Goal: Task Accomplishment & Management: Manage account settings

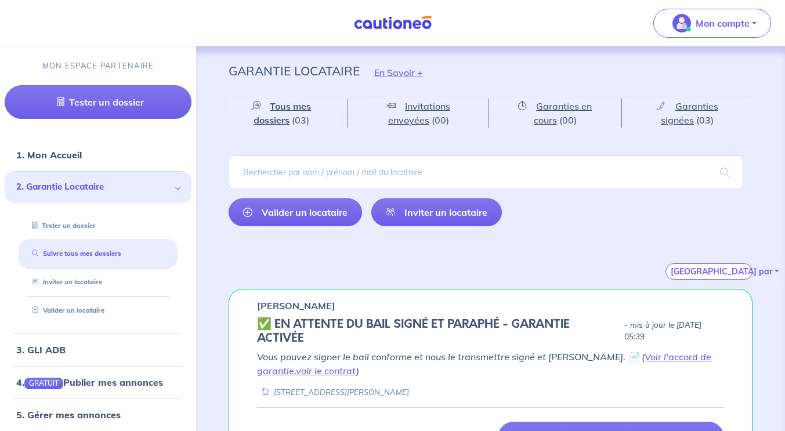
click at [82, 195] on div "2. Garantie Locataire" at bounding box center [98, 187] width 187 height 32
click at [70, 152] on link "1. Mon Accueil" at bounding box center [48, 155] width 64 height 12
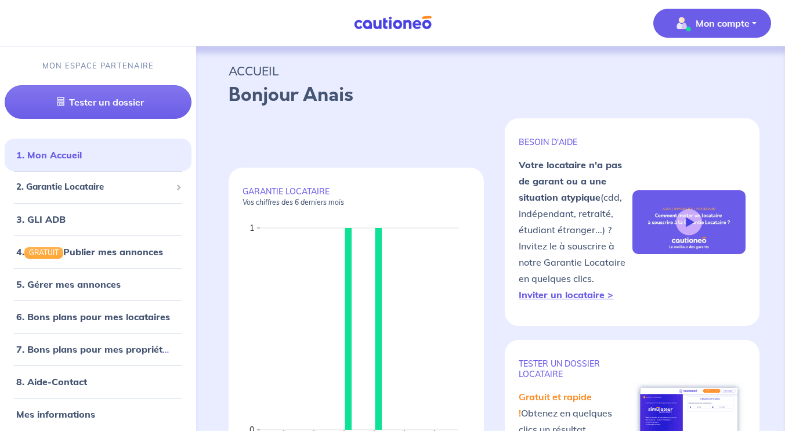
click at [720, 27] on p "Mon compte" at bounding box center [723, 23] width 54 height 14
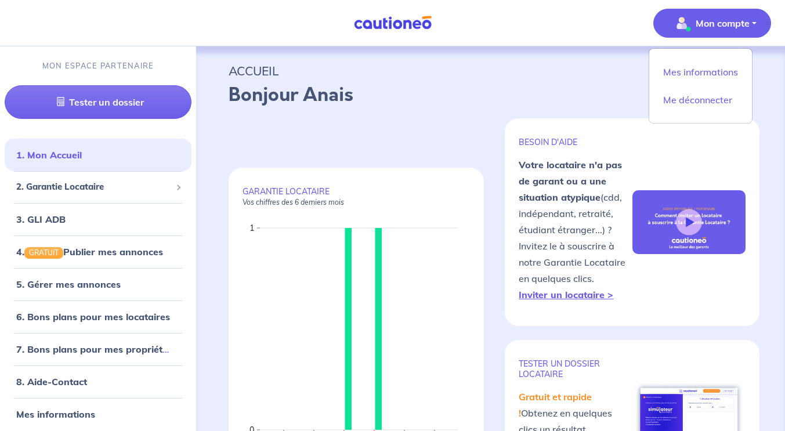
click at [457, 124] on div "GARANTIE LOCATAIRE Vos chiffres des 6 derniers mois Avr. Mai Juin Juil. Août Se…" at bounding box center [491, 328] width 524 height 421
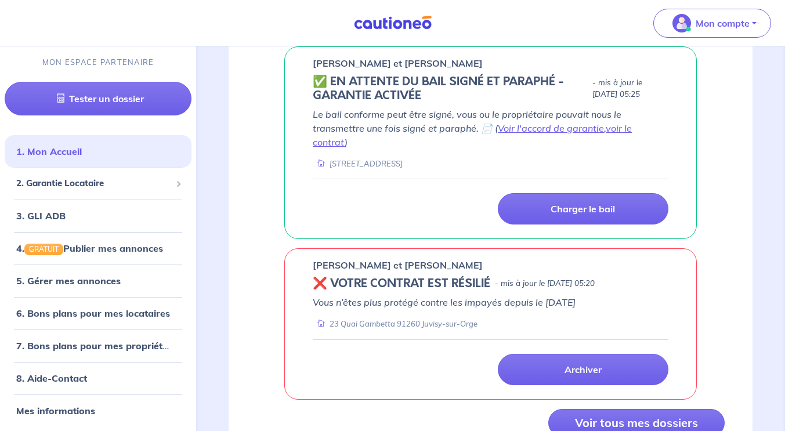
scroll to position [834, 0]
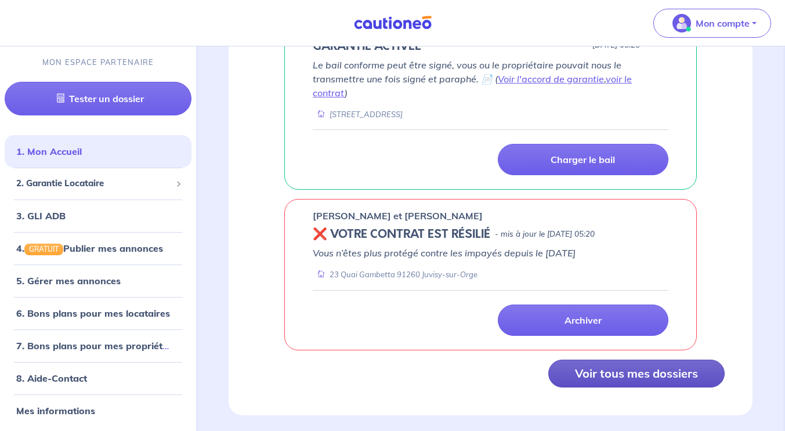
click at [619, 368] on button "Voir tous mes dossiers" at bounding box center [636, 374] width 176 height 28
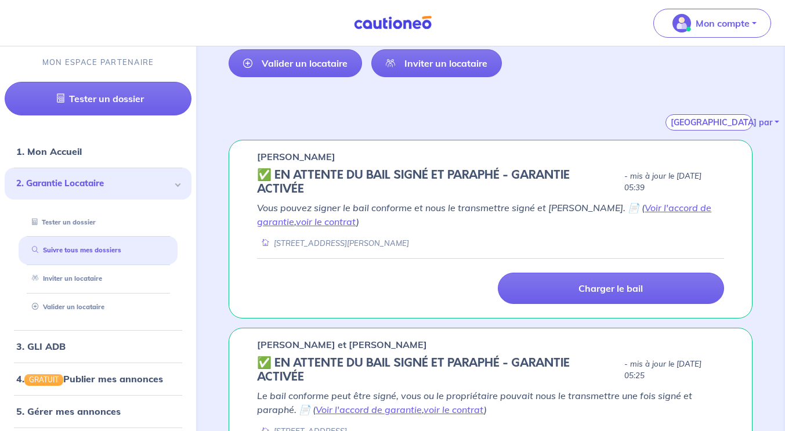
scroll to position [147, 0]
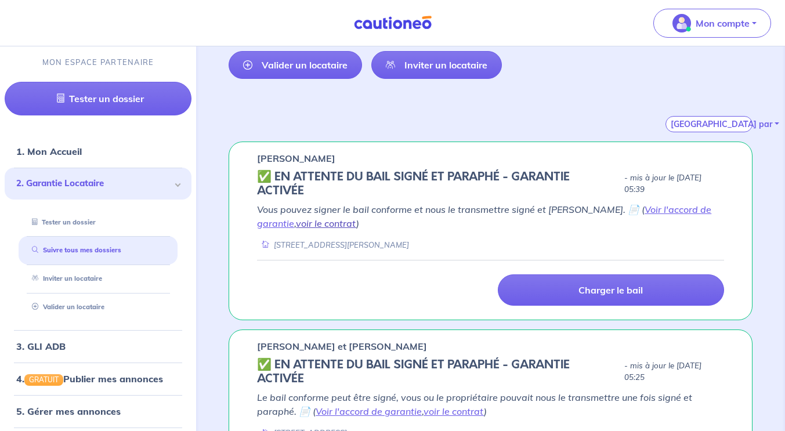
click at [296, 223] on link "voir le contrat" at bounding box center [326, 224] width 60 height 12
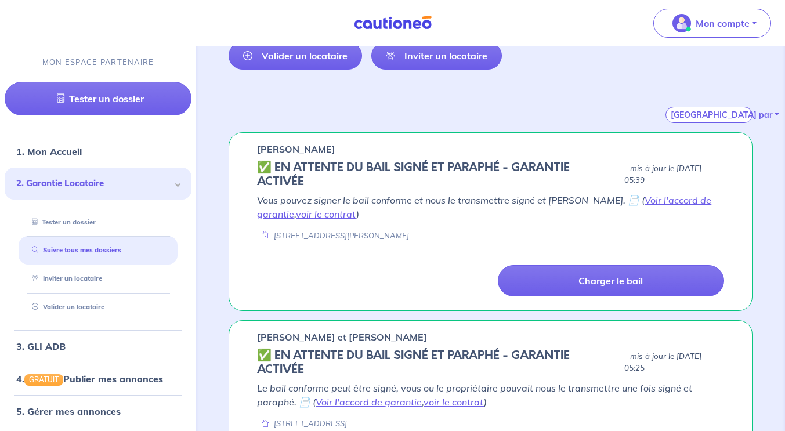
scroll to position [157, 0]
